Goal: Transaction & Acquisition: Obtain resource

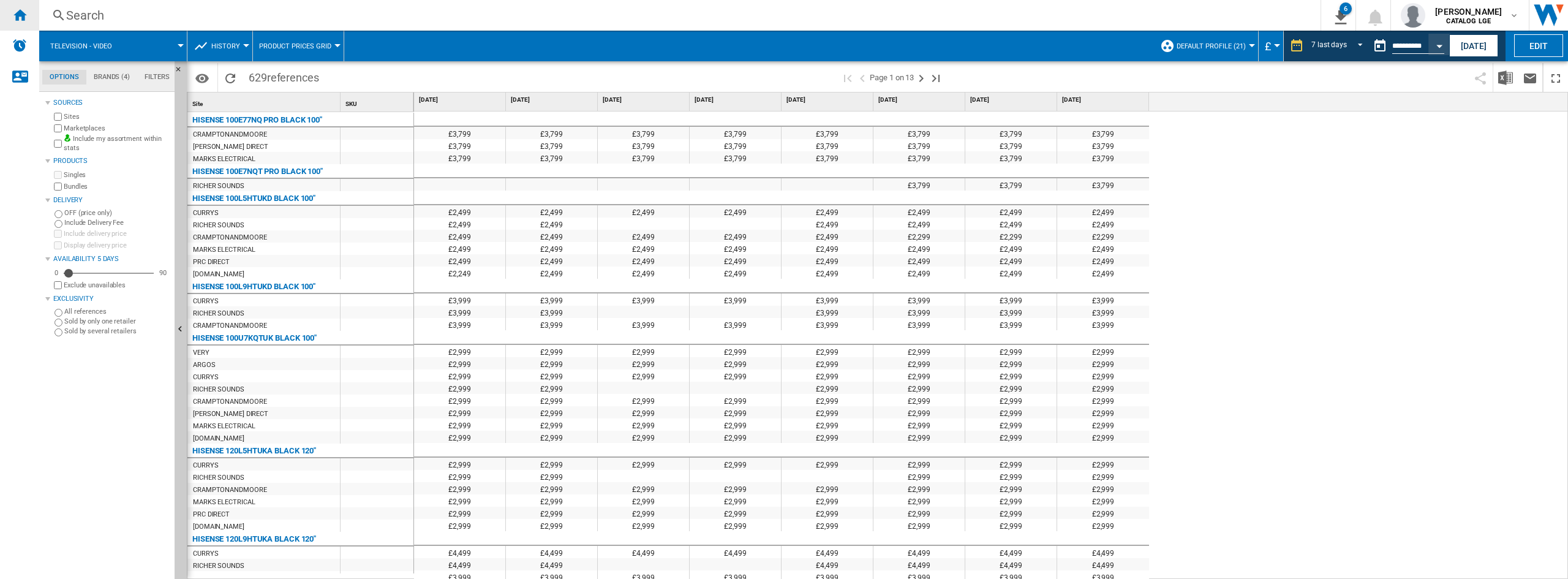
click at [13, 11] on ng-md-icon "Home" at bounding box center [19, 15] width 15 height 15
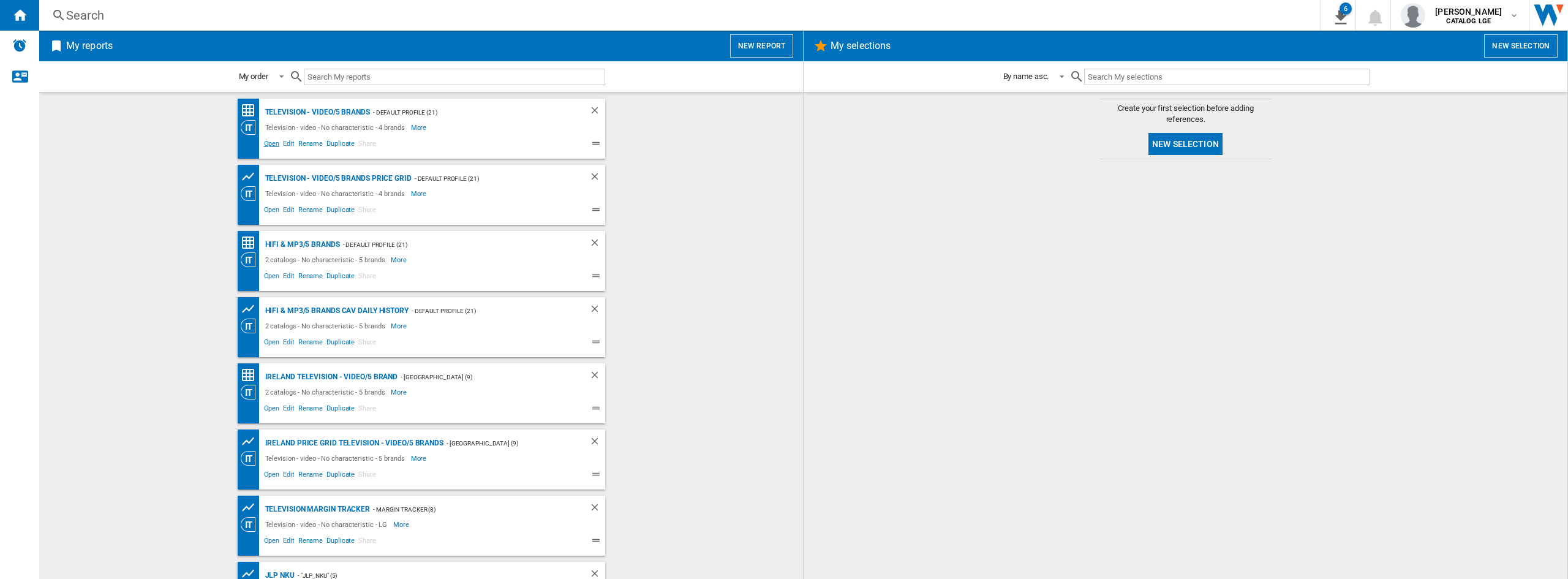
click at [265, 148] on span "Open" at bounding box center [272, 145] width 19 height 15
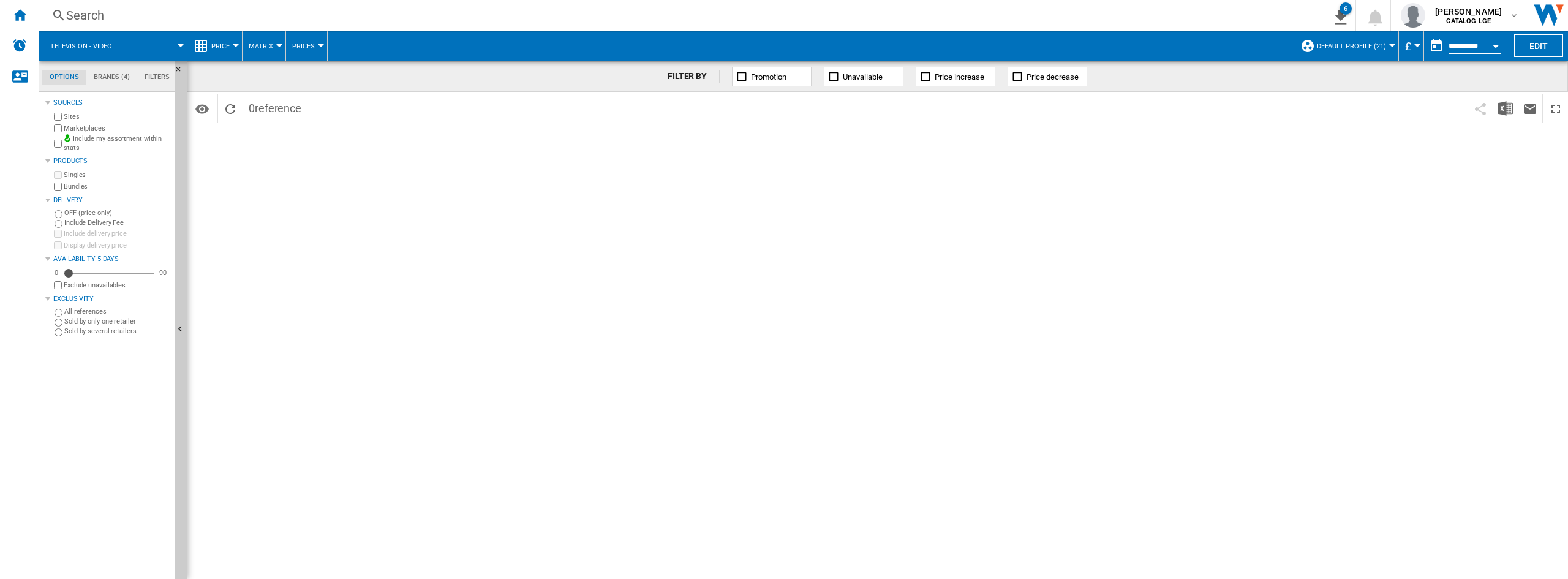
click at [216, 103] on md-menu "Identifiers SKU - Stock Keeping Unit EAN - European Article Numbering Show SKU'…" at bounding box center [204, 108] width 28 height 29
click at [228, 106] on ng-md-icon "Reload" at bounding box center [230, 108] width 15 height 15
click at [14, 6] on div "Home" at bounding box center [19, 15] width 39 height 30
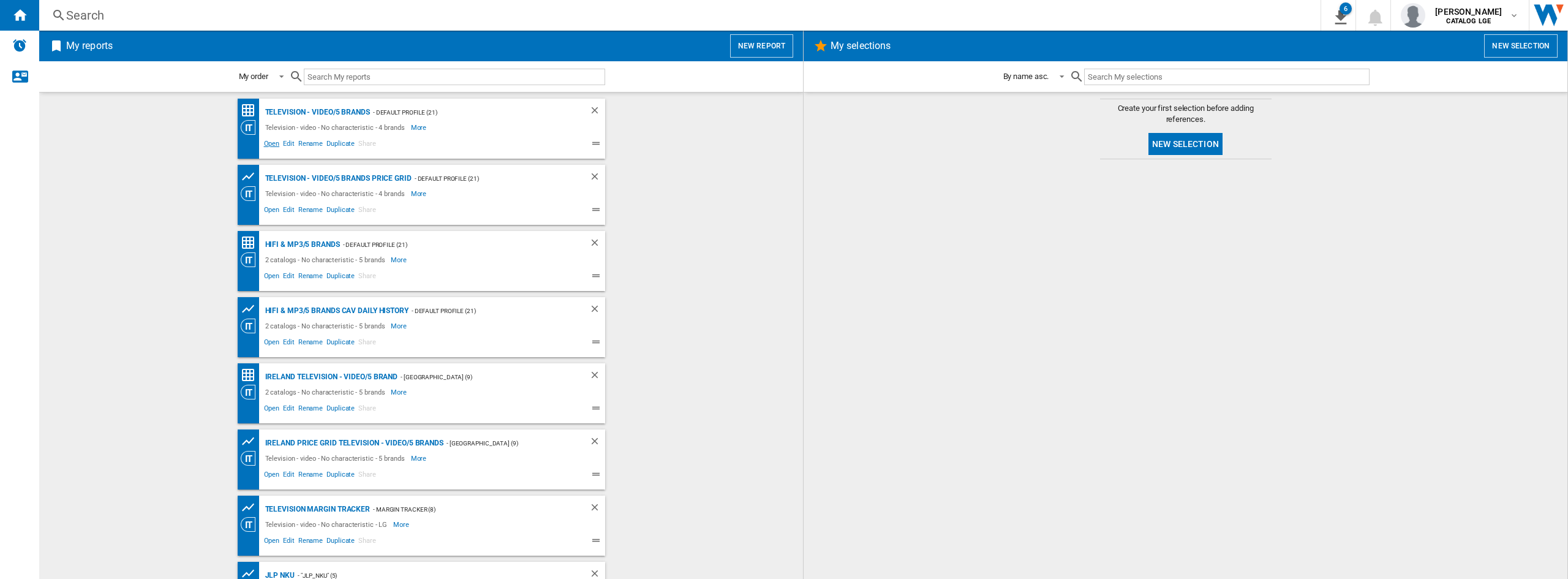
click at [265, 147] on span "Open" at bounding box center [272, 145] width 19 height 15
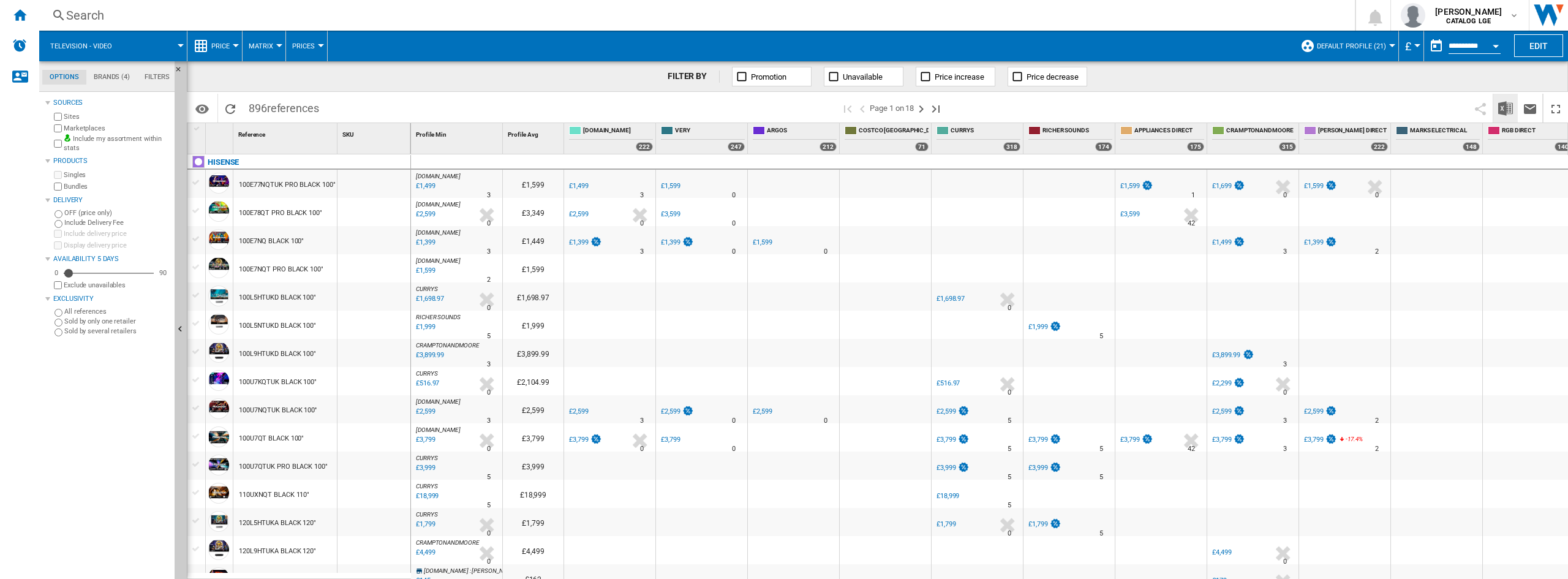
click at [1500, 107] on img "Download in Excel" at bounding box center [1505, 108] width 15 height 15
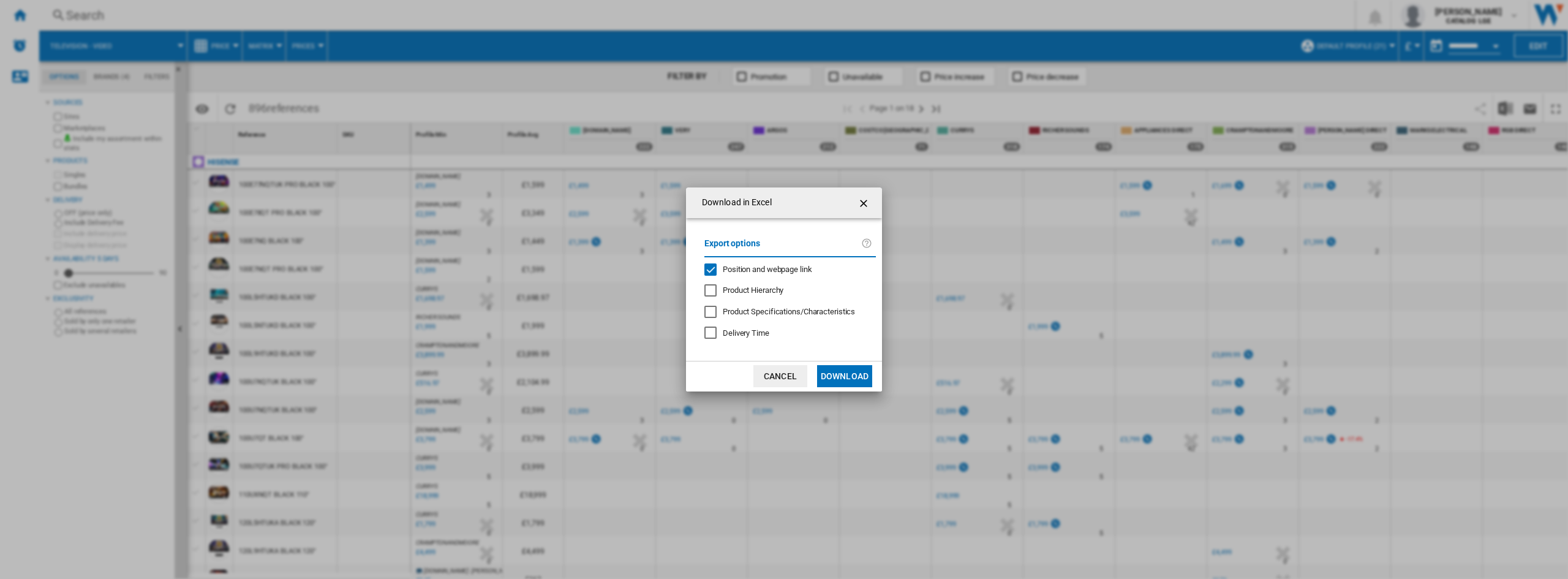
click at [783, 261] on div "Export options Position and webpage link Product Hierarchy Product Specificatio…" at bounding box center [790, 289] width 184 height 118
click at [777, 265] on span "Position and webpage link" at bounding box center [767, 269] width 89 height 9
click at [857, 376] on button "Download" at bounding box center [845, 377] width 55 height 22
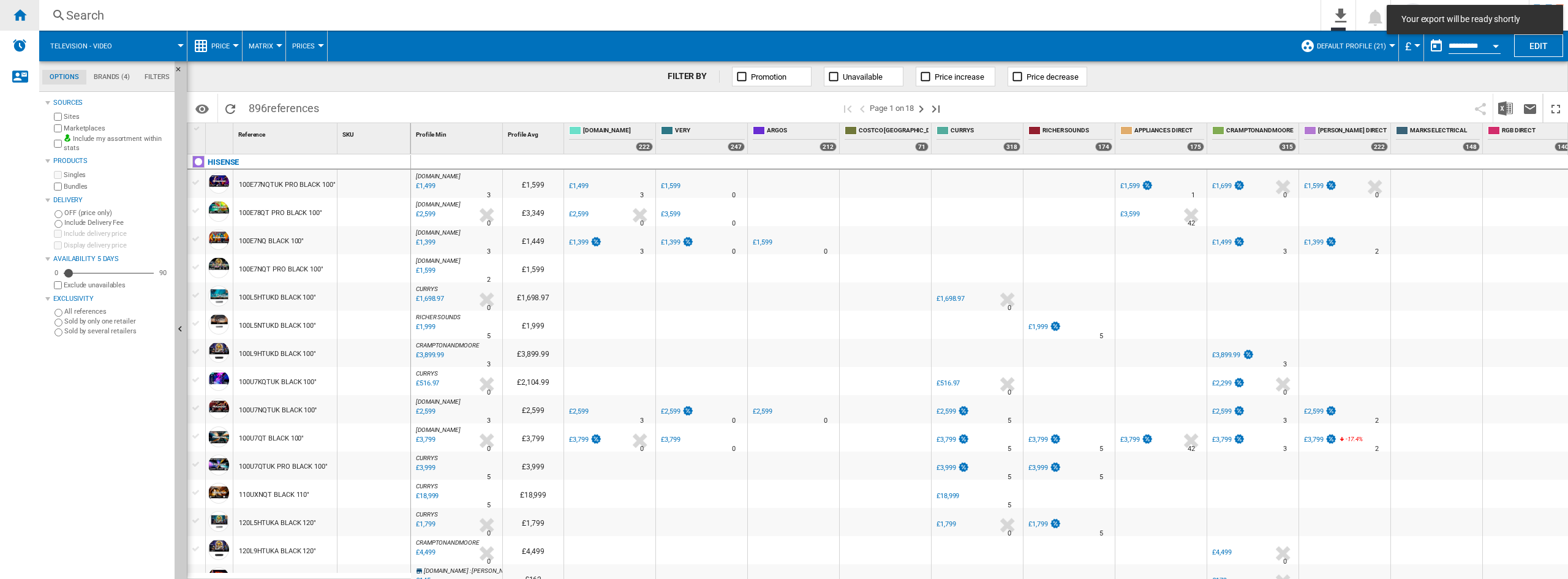
click at [20, 15] on ng-md-icon "Home" at bounding box center [19, 15] width 15 height 15
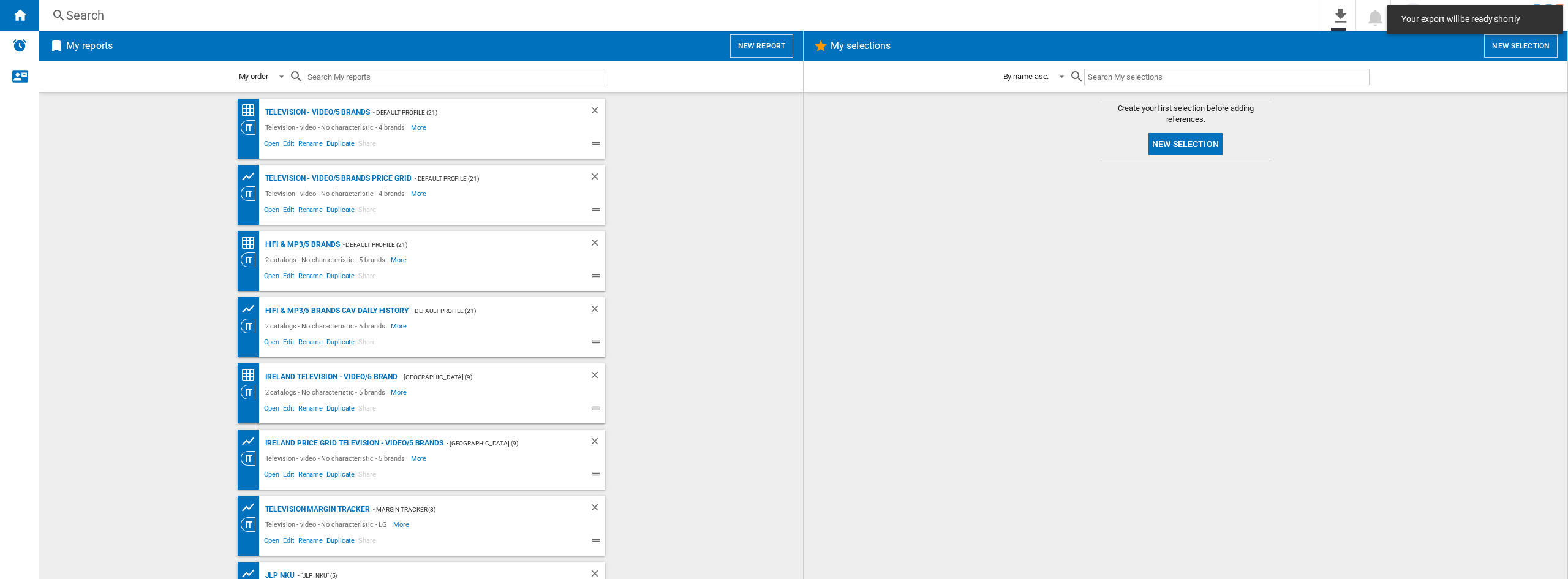
click at [256, 209] on div at bounding box center [251, 211] width 21 height 15
click at [262, 209] on span "Open" at bounding box center [272, 211] width 19 height 15
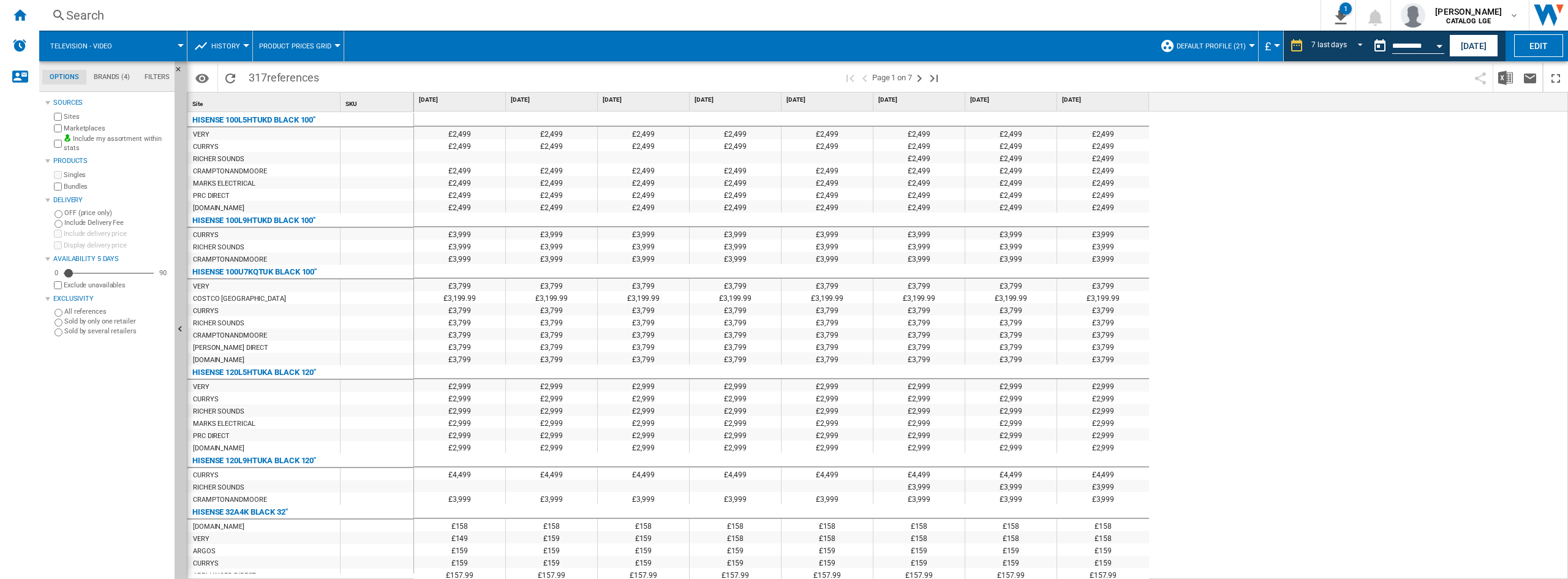
click at [1311, 191] on div "£2,499 £2,499 £2,499 £2,499 £2,499 £2,499 £2,499 £2,499 £2,499 £2,499 £2,499 £2…" at bounding box center [992, 345] width 1155 height 468
click at [1473, 55] on button "[DATE]" at bounding box center [1473, 46] width 49 height 23
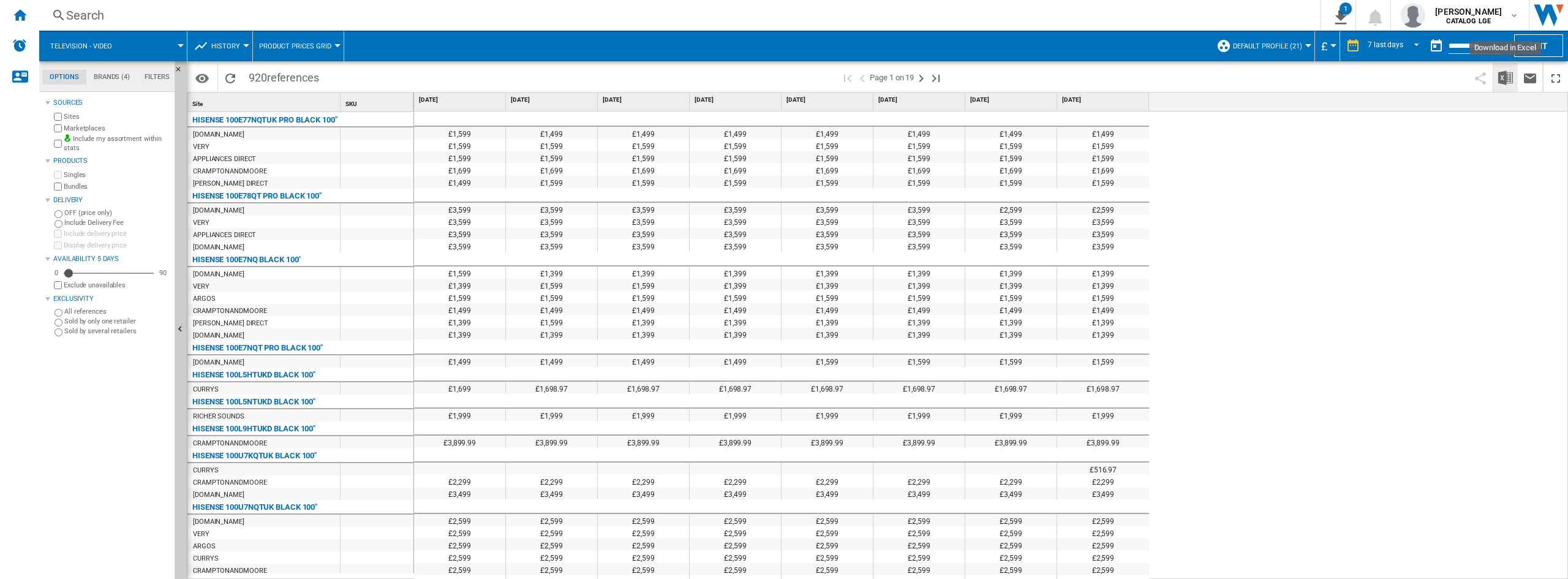
click at [1504, 79] on img "Download in Excel" at bounding box center [1505, 77] width 15 height 15
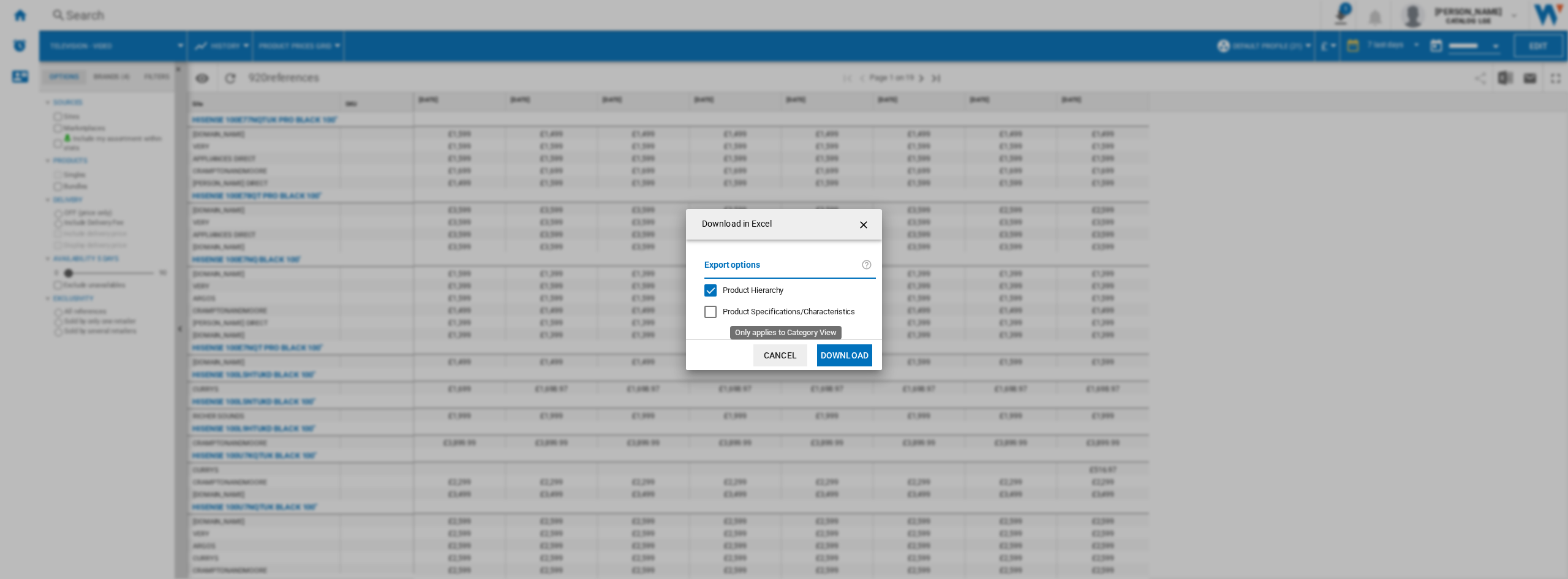
click at [772, 290] on span "Product Hierarchy" at bounding box center [754, 290] width 61 height 9
click at [848, 354] on button "Download" at bounding box center [845, 355] width 55 height 22
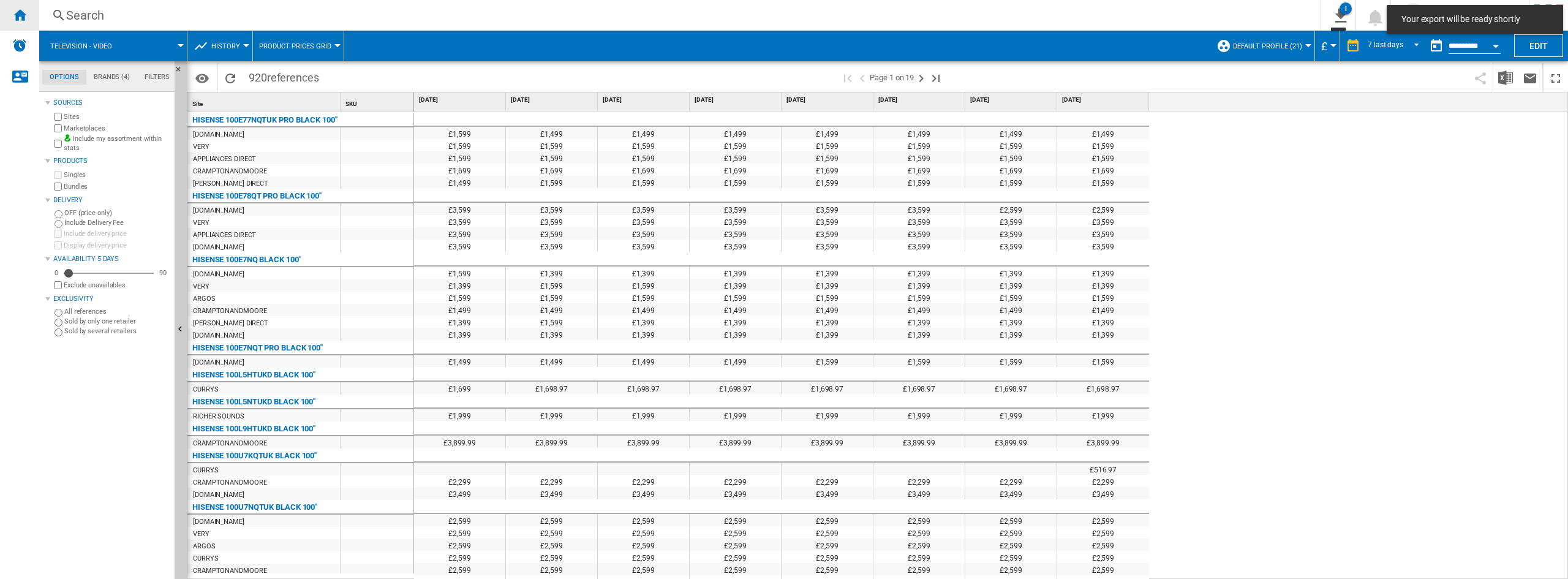
click at [25, 18] on ng-md-icon "Home" at bounding box center [19, 15] width 15 height 15
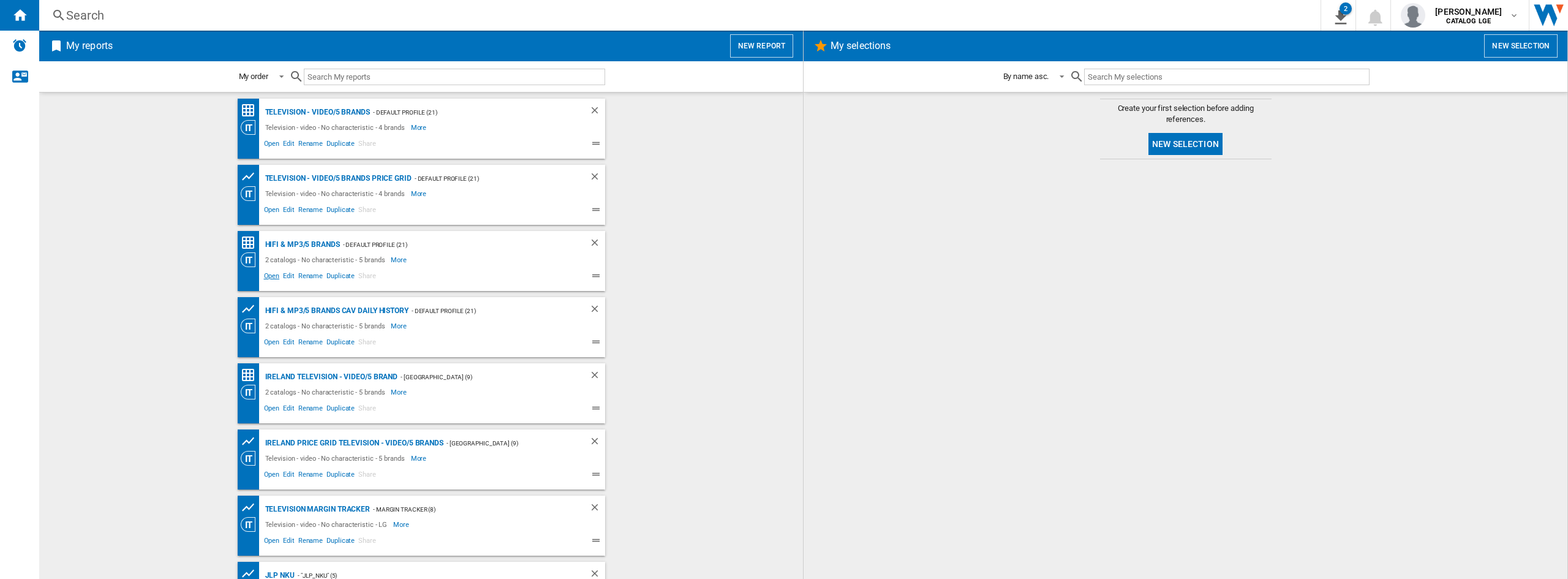
click at [263, 280] on span "Open" at bounding box center [272, 277] width 19 height 15
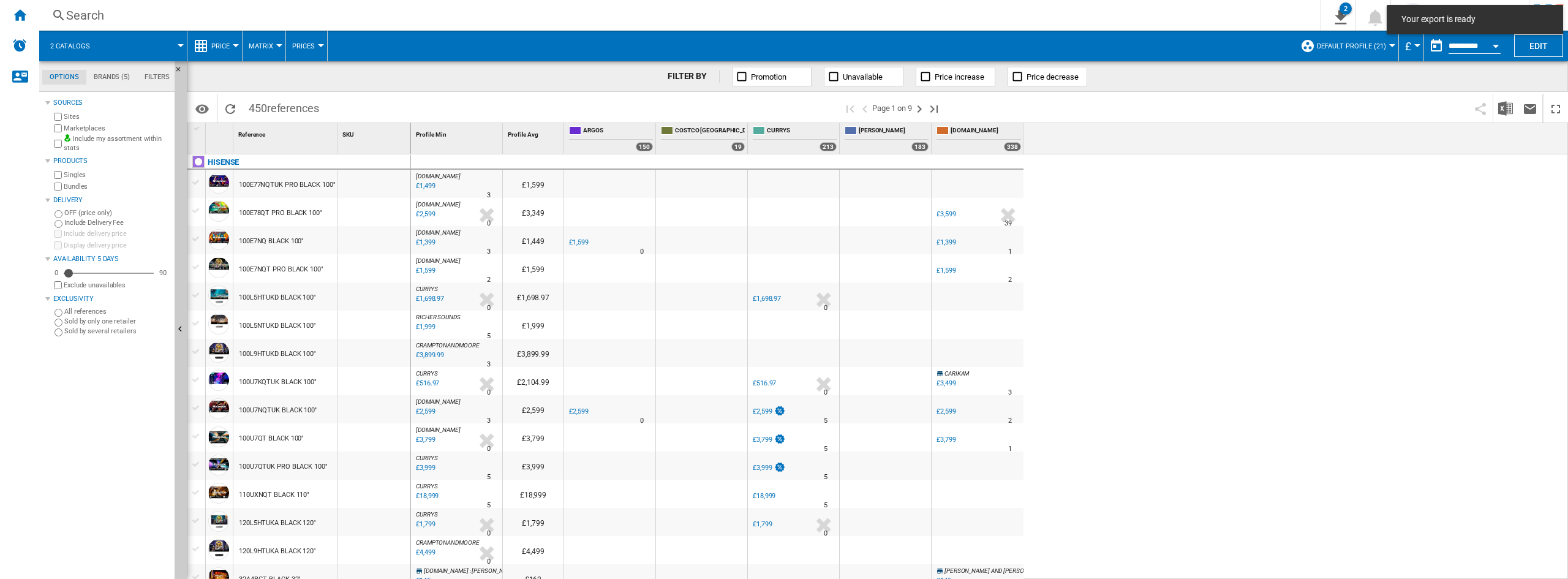
drag, startPoint x: 1430, startPoint y: 106, endPoint x: 1503, endPoint y: 122, distance: 74.7
click at [1428, 106] on span at bounding box center [1209, 108] width 517 height 29
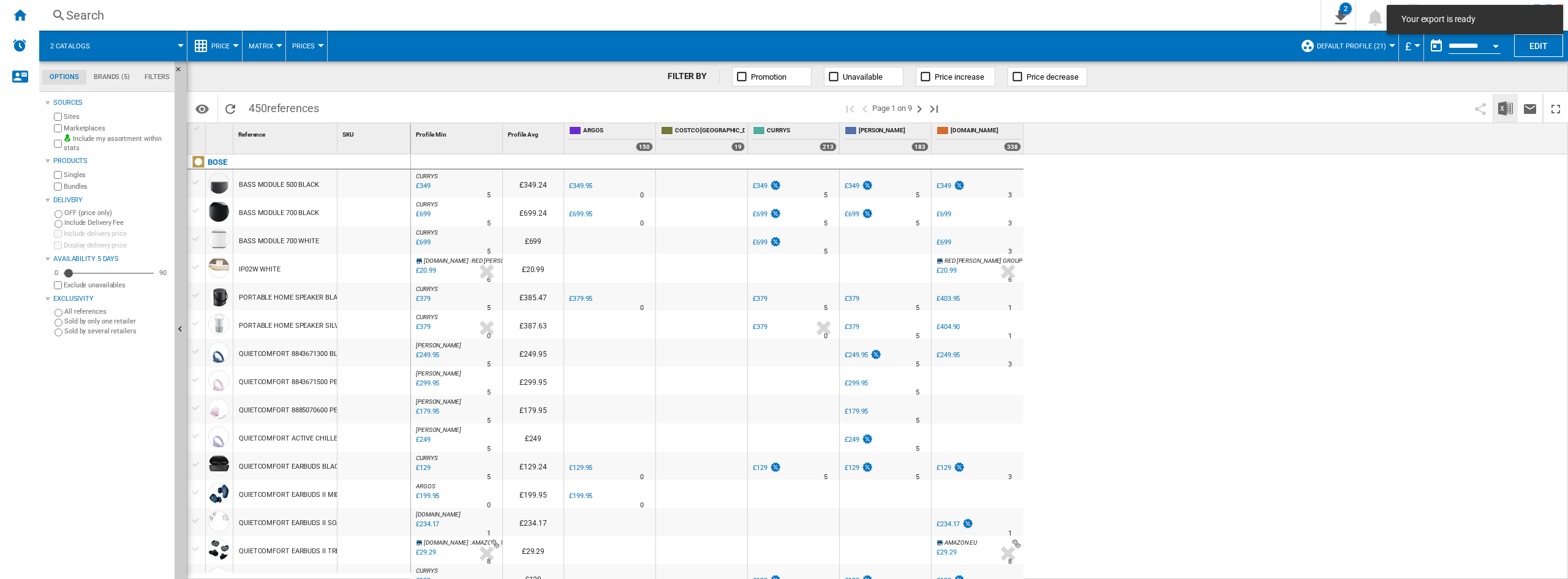
click at [1500, 106] on img "Download in Excel" at bounding box center [1505, 108] width 15 height 15
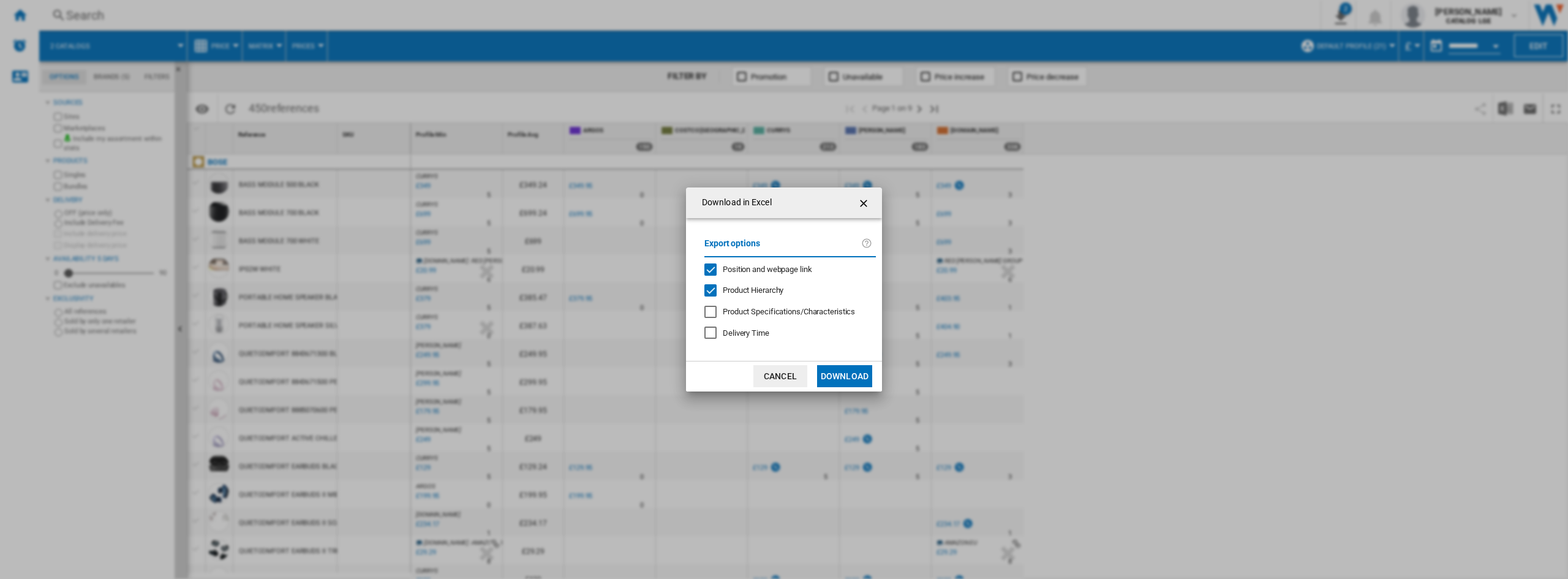
click at [754, 267] on span "Position and webpage link" at bounding box center [767, 269] width 89 height 9
click at [738, 291] on span "Product Hierarchy" at bounding box center [754, 290] width 61 height 9
click at [866, 380] on button "Download" at bounding box center [845, 377] width 55 height 22
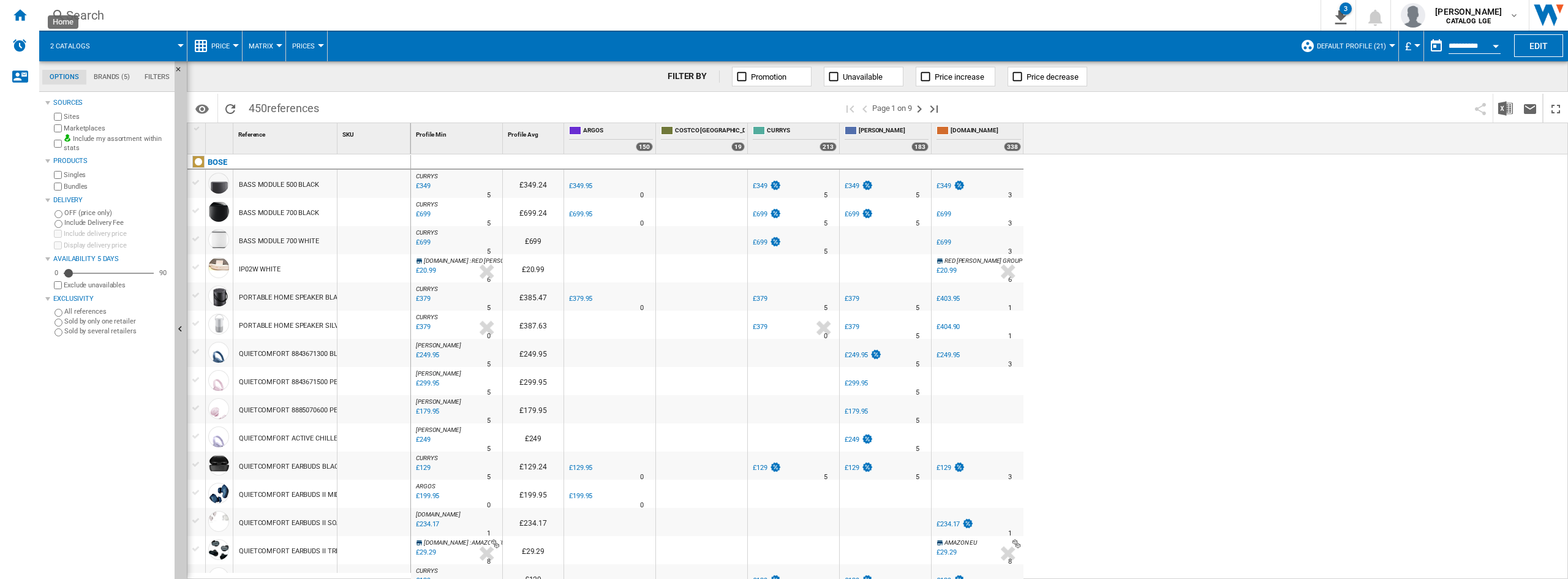
click at [3, 15] on div "Home" at bounding box center [19, 15] width 39 height 30
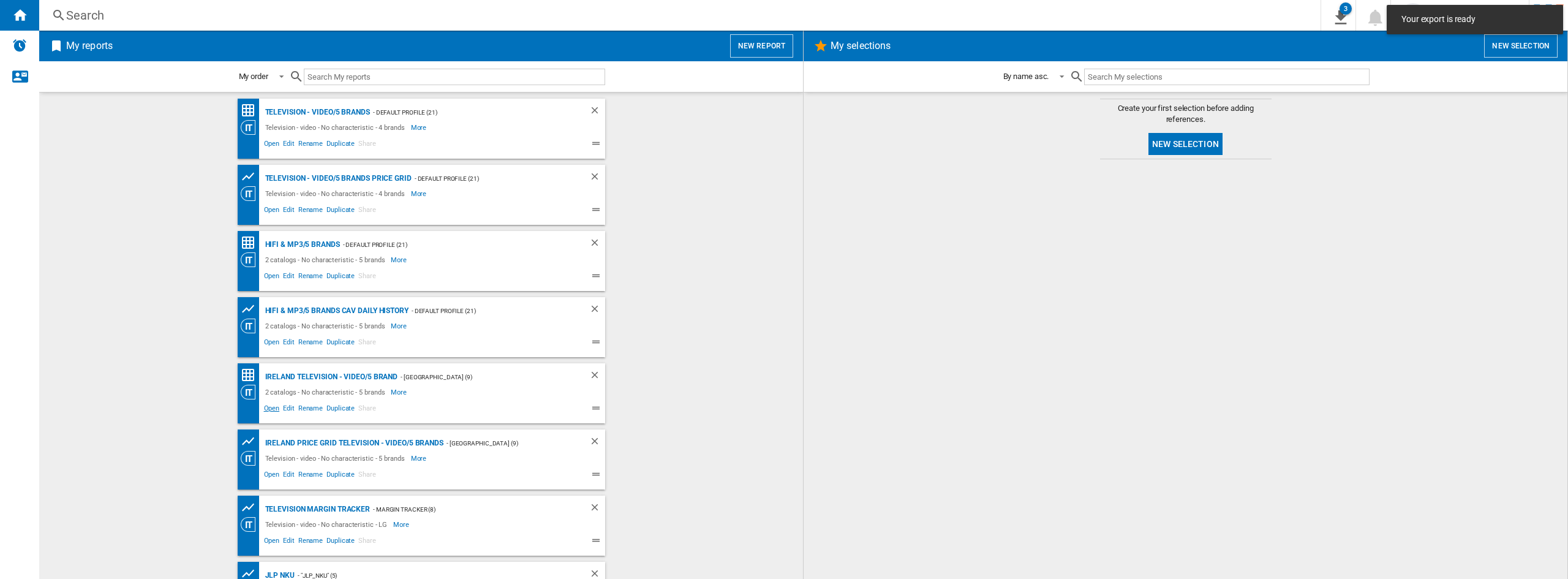
click at [267, 409] on span "Open" at bounding box center [272, 410] width 19 height 15
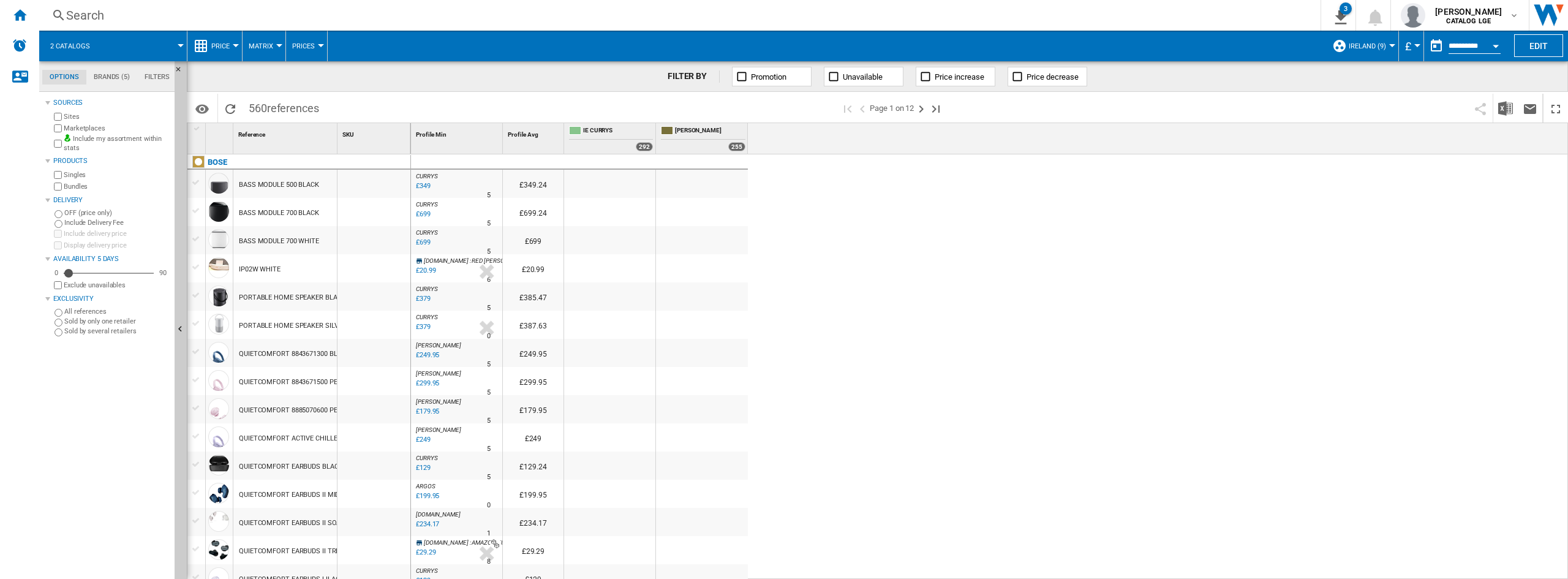
click at [1411, 49] on button "£" at bounding box center [1412, 46] width 12 height 30
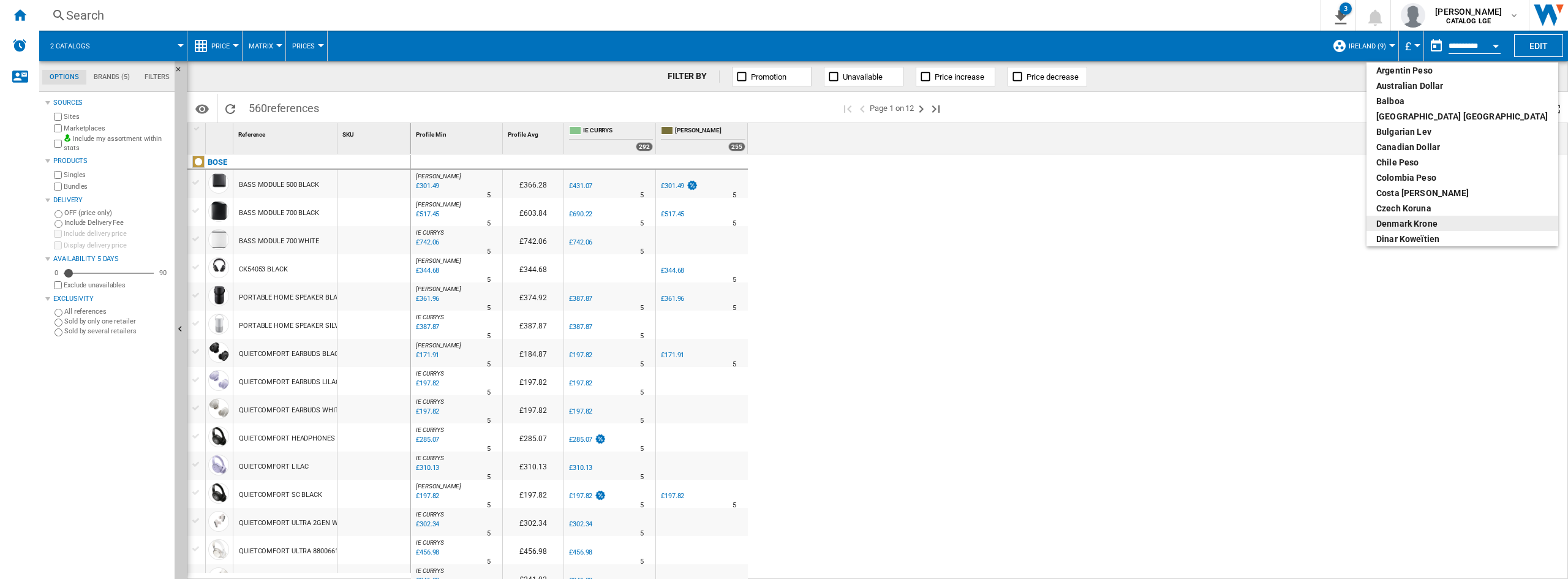
scroll to position [66, 0]
click at [1402, 236] on div "euro" at bounding box center [1462, 239] width 172 height 12
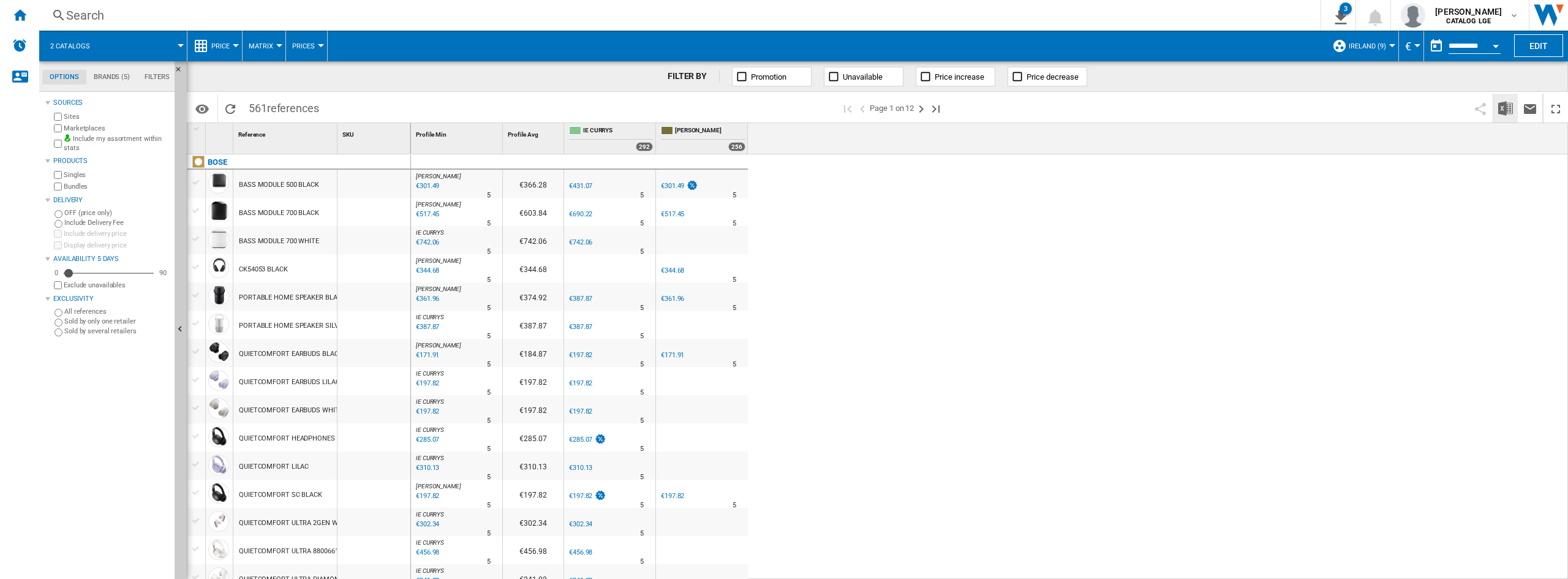
click at [1507, 102] on img "Download in Excel" at bounding box center [1505, 108] width 15 height 15
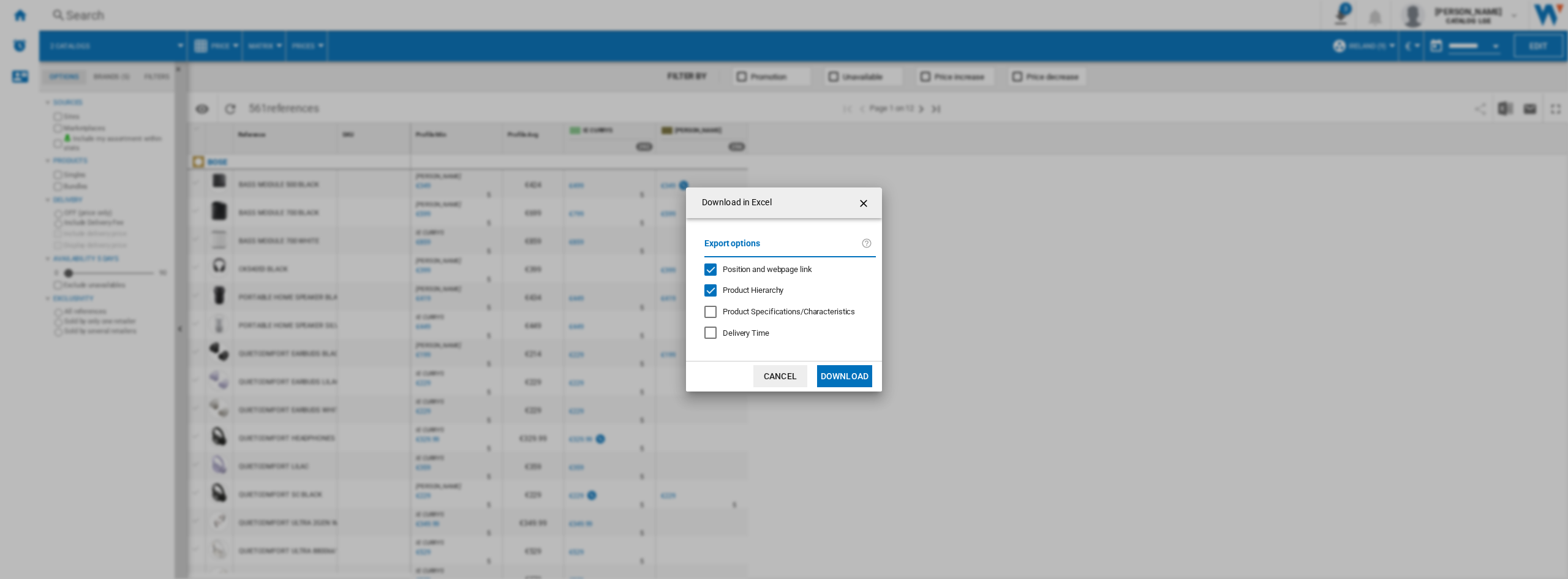
click at [729, 275] on div "Export options Position and webpage link Product Hierarchy Product Specificatio…" at bounding box center [790, 289] width 184 height 118
drag, startPoint x: 716, startPoint y: 287, endPoint x: 724, endPoint y: 284, distance: 8.5
click at [716, 288] on div "Product Hierarchy" at bounding box center [711, 291] width 12 height 12
click at [742, 273] on span "Position and webpage link" at bounding box center [767, 269] width 89 height 9
click at [861, 374] on button "Download" at bounding box center [845, 377] width 55 height 22
